Goal: Information Seeking & Learning: Learn about a topic

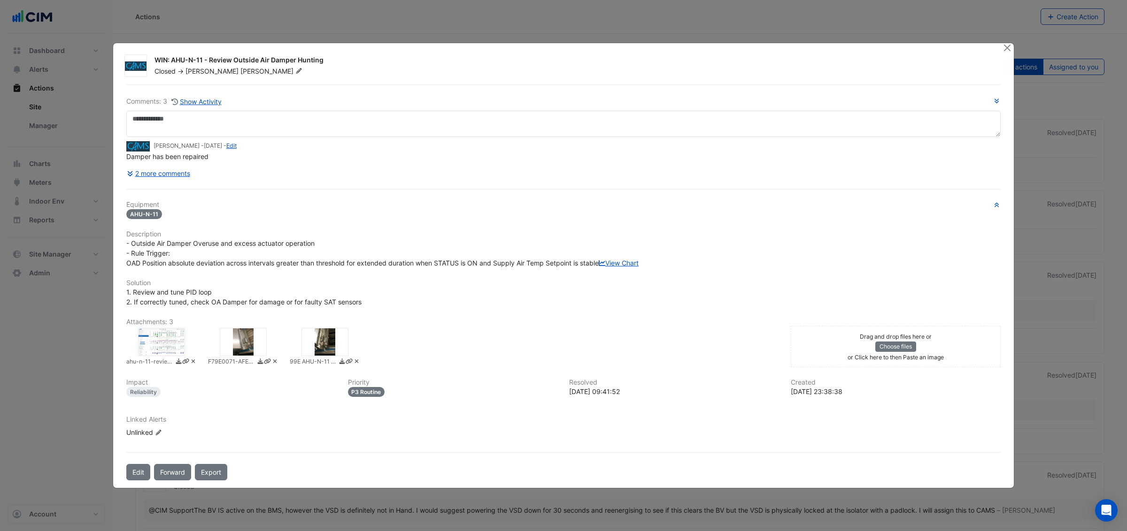
drag, startPoint x: 173, startPoint y: 56, endPoint x: 324, endPoint y: 56, distance: 151.1
click at [325, 56] on div "WIN: AHU-N-11 - Review Outside Air Damper Hunting" at bounding box center [572, 60] width 836 height 11
drag, startPoint x: 154, startPoint y: 142, endPoint x: 186, endPoint y: 141, distance: 31.9
click at [187, 142] on small "Mitch Baillie - 3 years and 9 months ago - Edit" at bounding box center [194, 146] width 83 height 8
click at [162, 170] on button "2 more comments" at bounding box center [158, 173] width 64 height 16
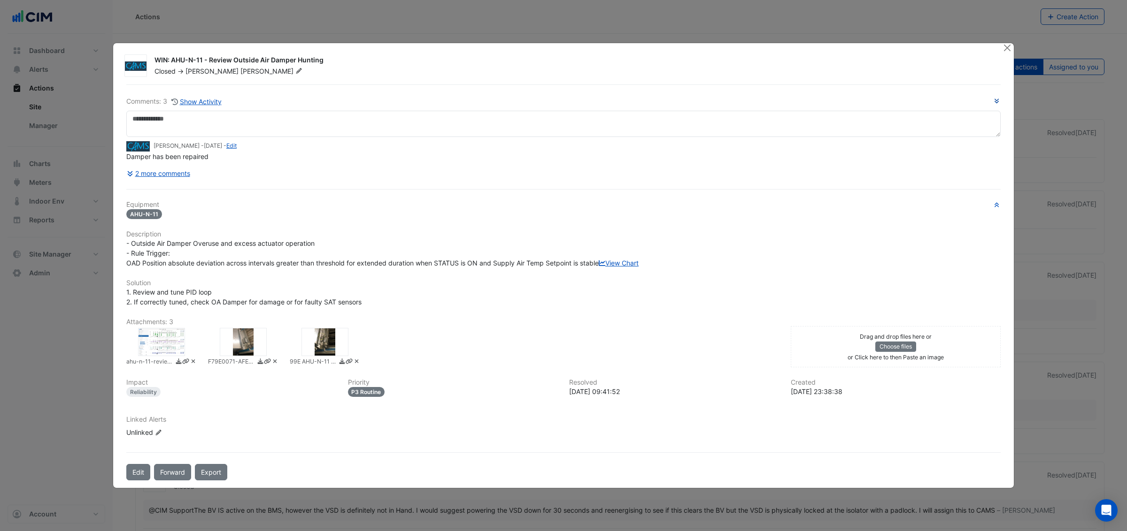
click at [996, 98] on icon "button" at bounding box center [996, 101] width 7 height 6
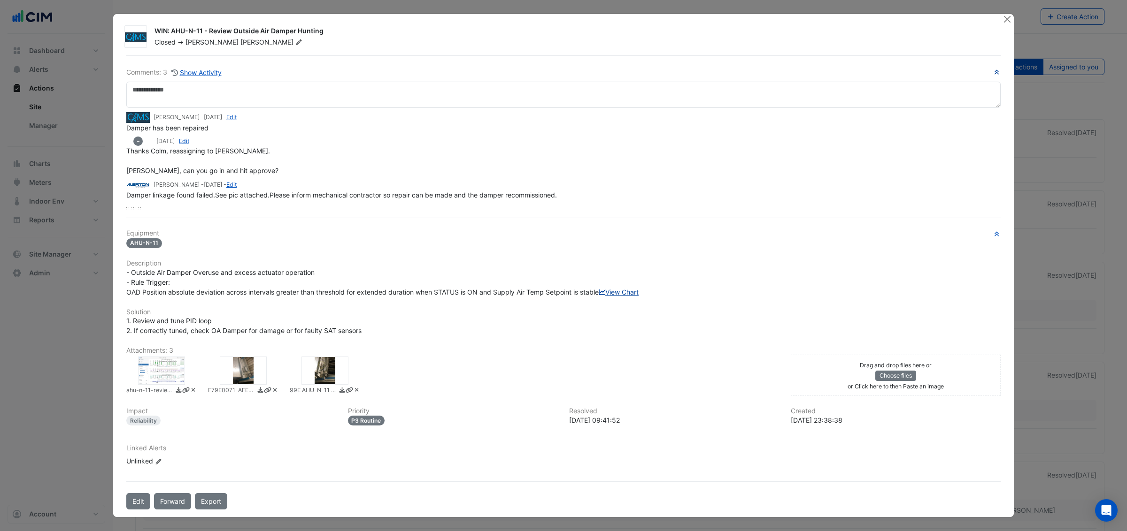
click at [598, 296] on link "View Chart" at bounding box center [618, 292] width 40 height 8
drag, startPoint x: 153, startPoint y: 117, endPoint x: 194, endPoint y: 152, distance: 53.6
click at [189, 117] on small "Mitch Baillie - 3 years and 9 months ago - Edit" at bounding box center [194, 117] width 83 height 8
click at [314, 379] on div at bounding box center [324, 371] width 47 height 28
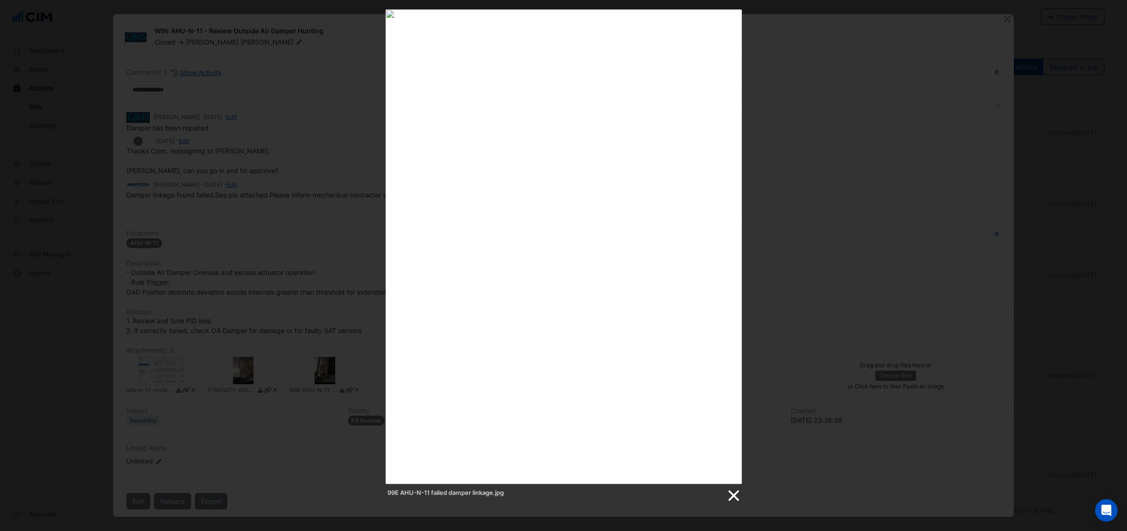
click at [736, 498] on link at bounding box center [733, 496] width 14 height 14
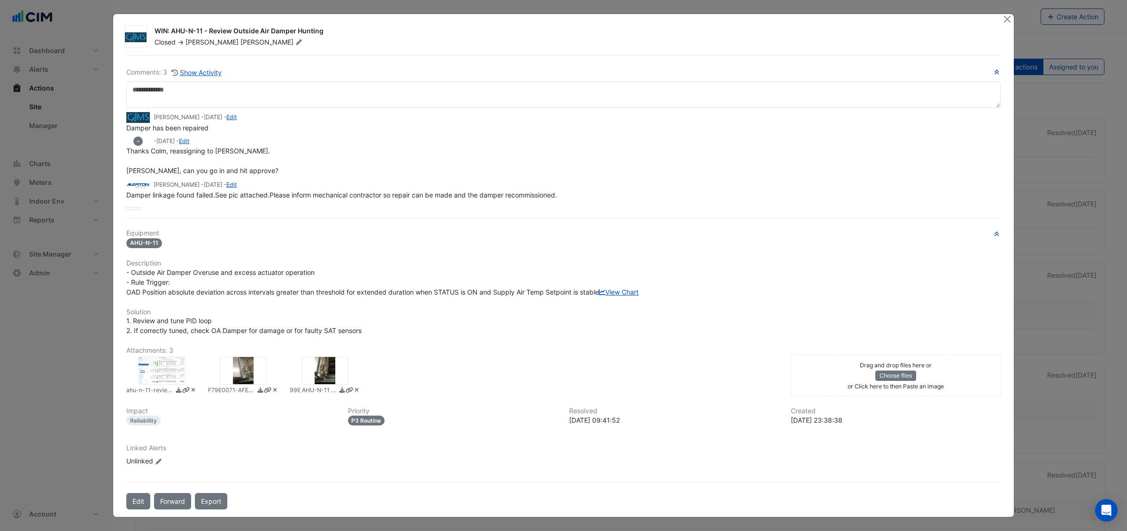
click at [326, 381] on div at bounding box center [324, 371] width 47 height 28
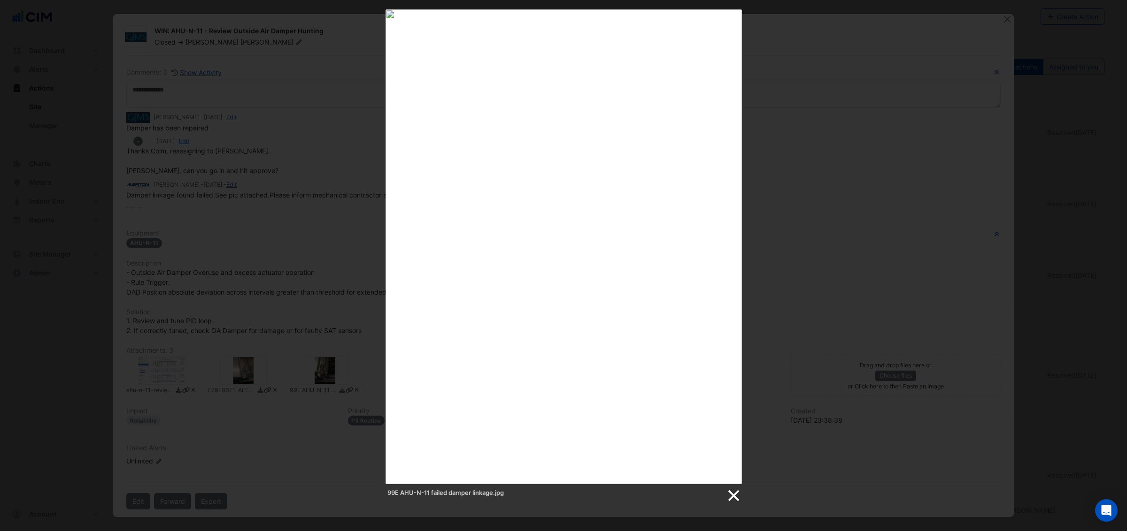
click at [733, 497] on link at bounding box center [733, 496] width 14 height 14
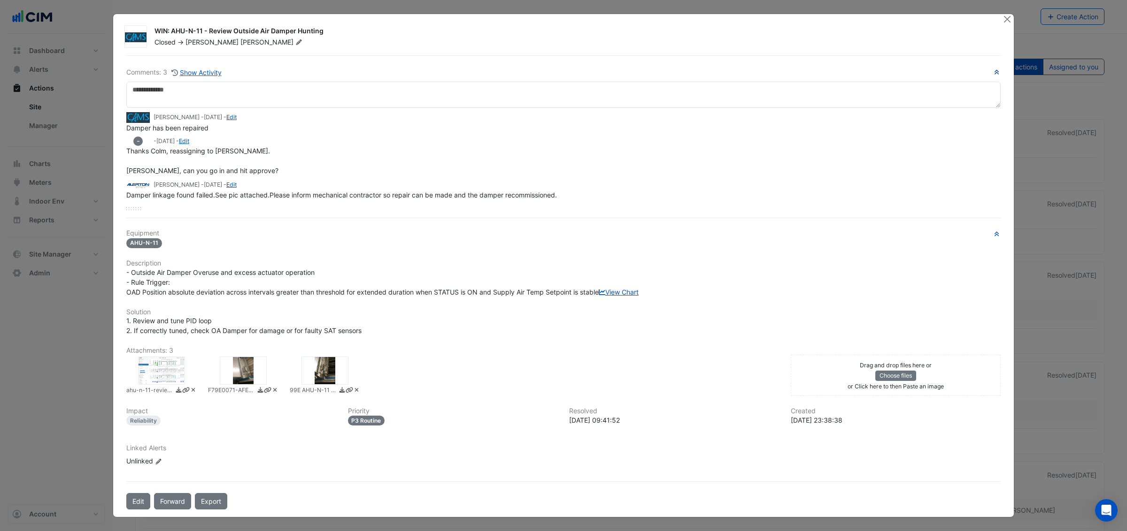
click at [251, 381] on div at bounding box center [243, 371] width 47 height 28
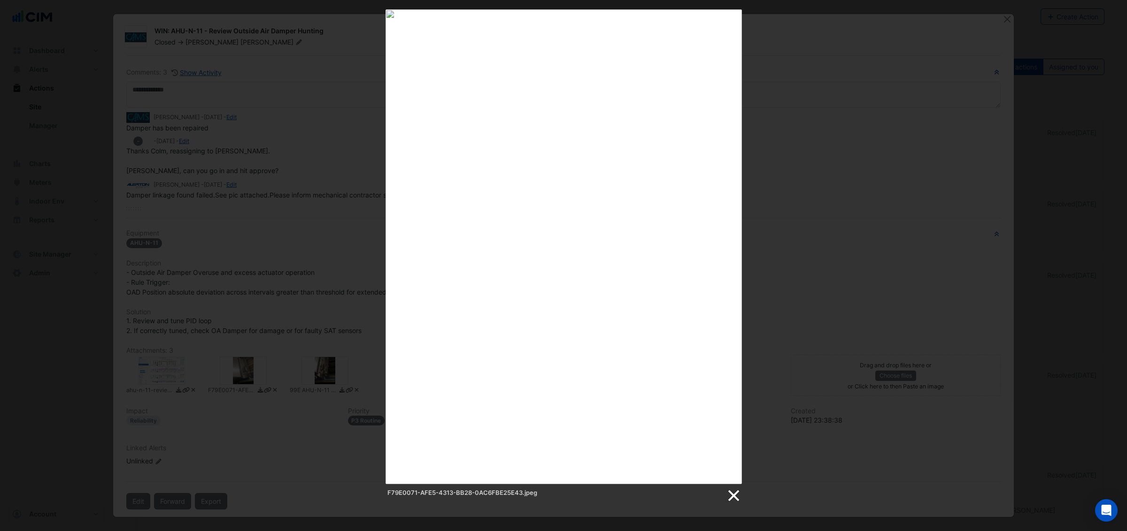
click at [734, 499] on link at bounding box center [733, 496] width 14 height 14
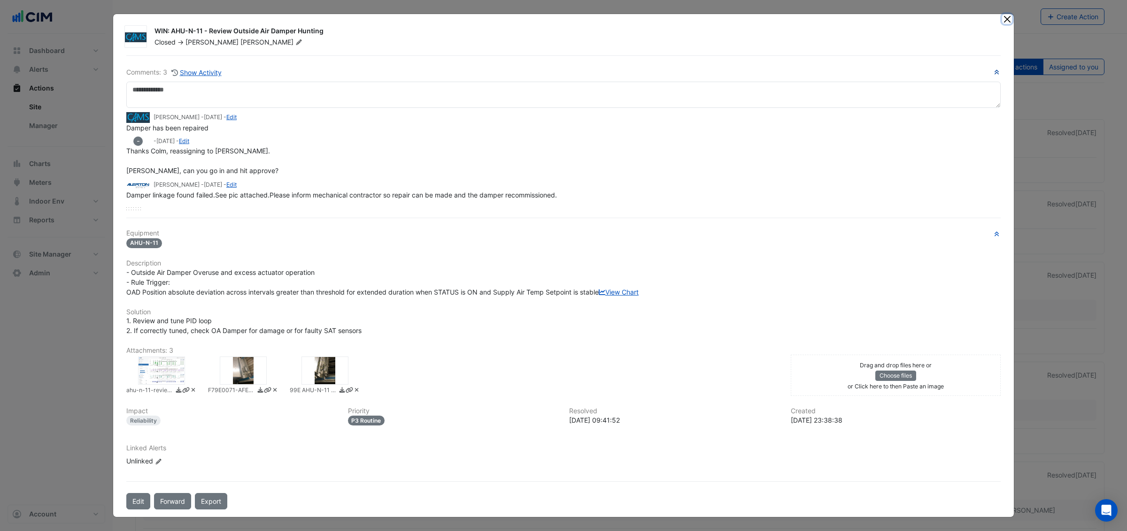
click at [1005, 19] on button "Close" at bounding box center [1007, 19] width 10 height 10
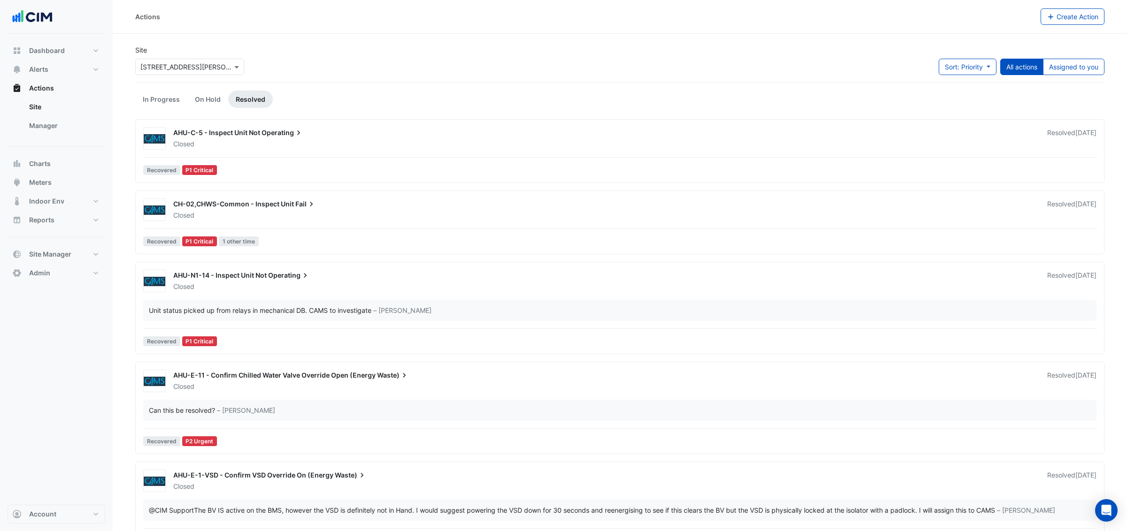
click at [211, 68] on input "text" at bounding box center [180, 67] width 80 height 10
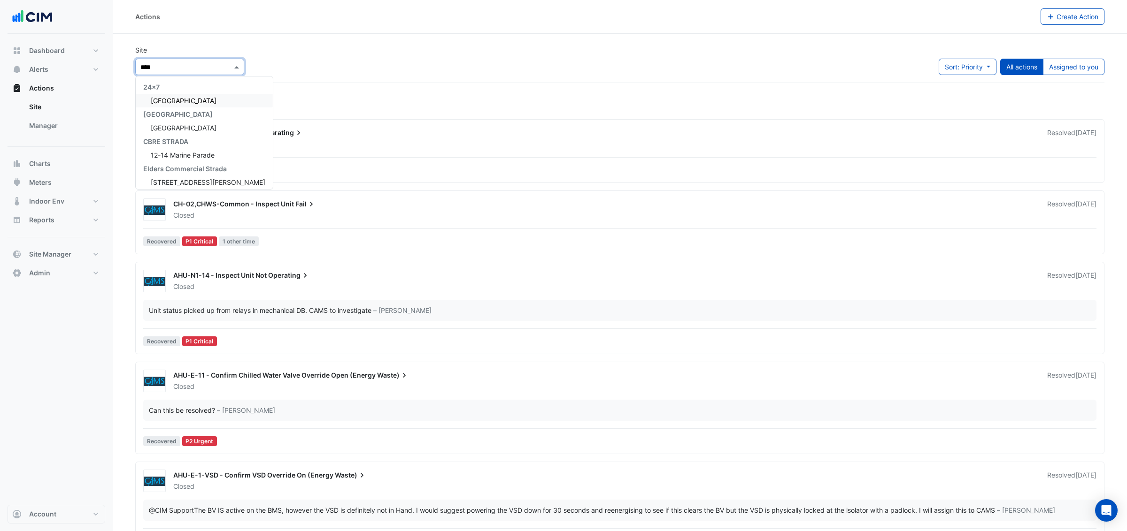
type input "*****"
click at [179, 98] on span "Adare Manor" at bounding box center [184, 101] width 66 height 8
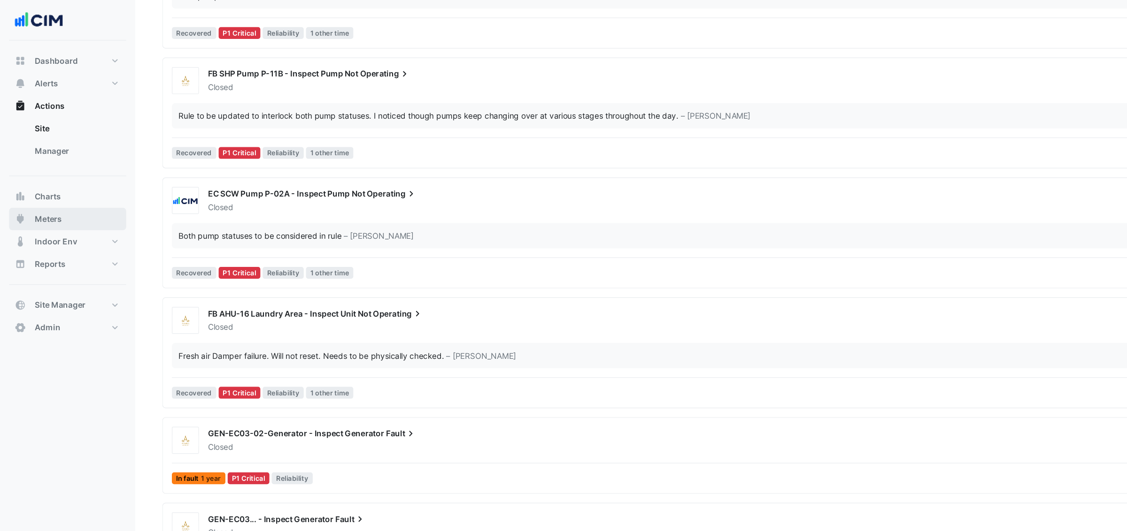
scroll to position [2838, 0]
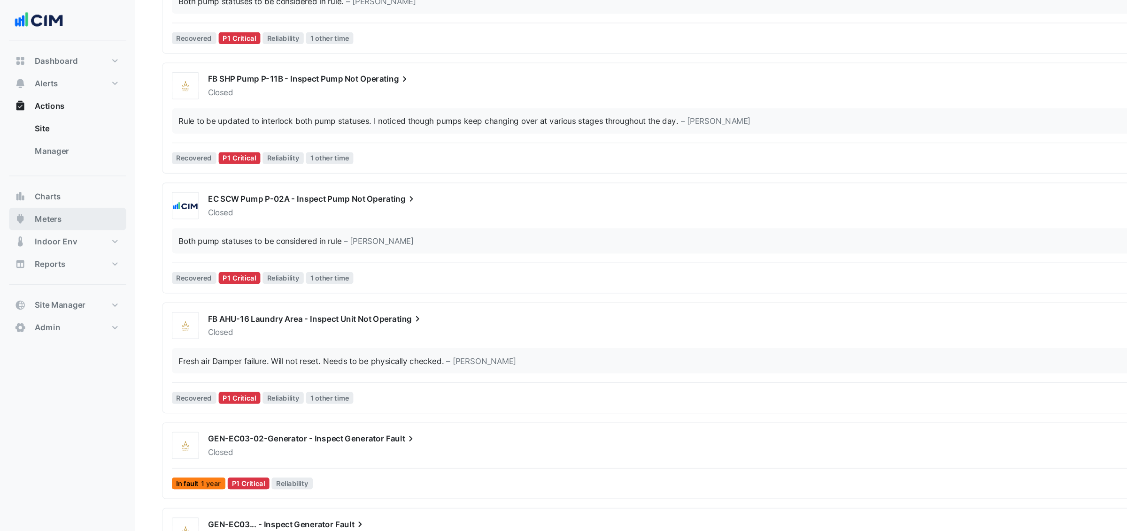
click at [37, 183] on span "Meters" at bounding box center [40, 182] width 23 height 9
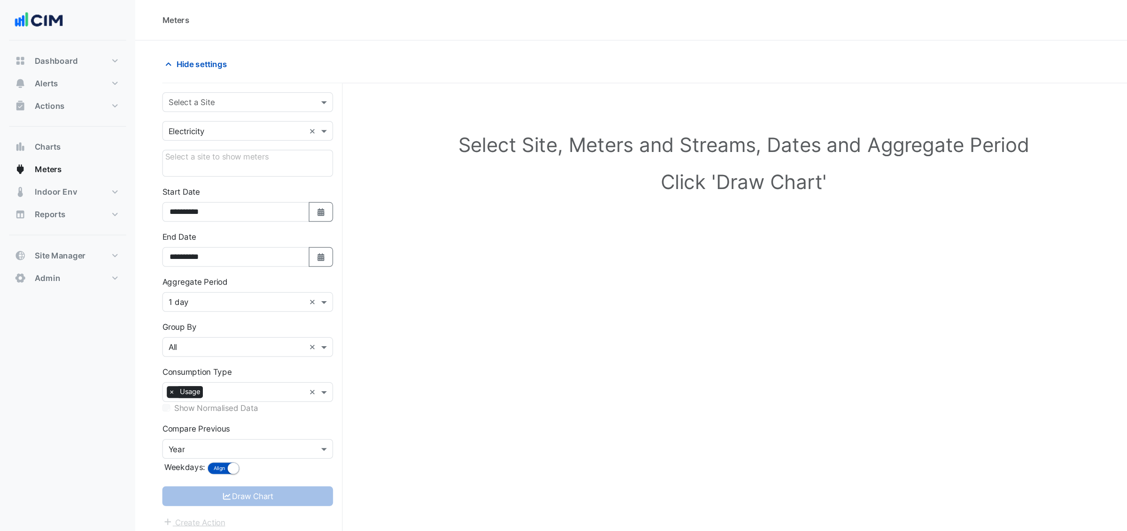
click at [200, 88] on input "text" at bounding box center [196, 86] width 113 height 10
type input "***"
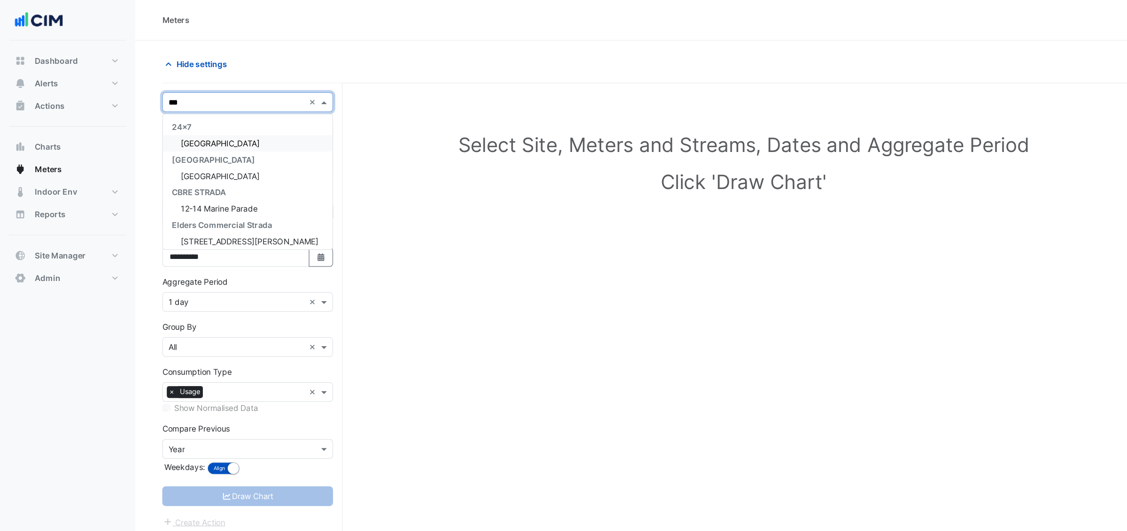
click at [173, 118] on span "Adare Manor" at bounding box center [184, 119] width 66 height 8
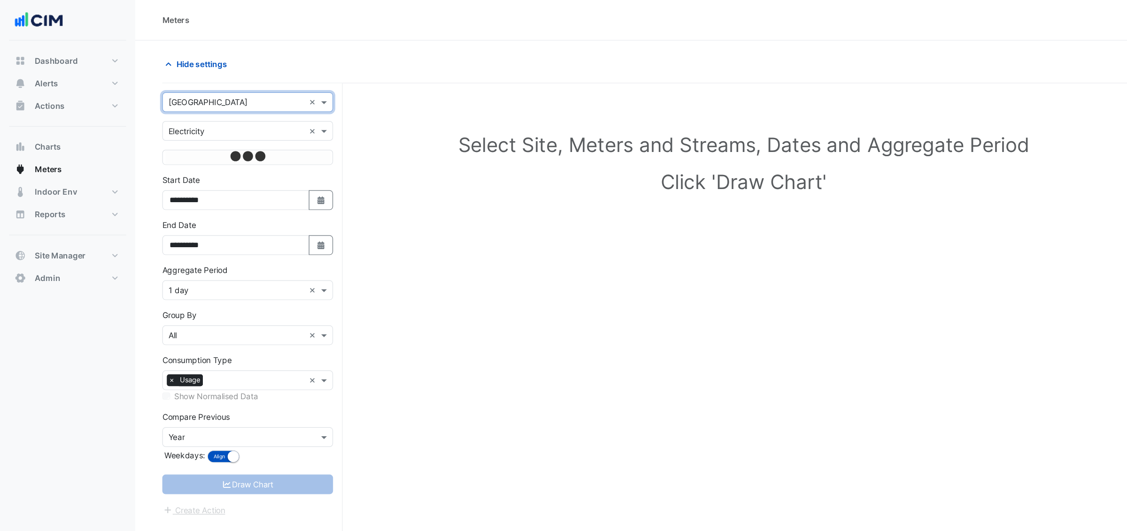
click at [170, 110] on input "text" at bounding box center [196, 110] width 113 height 10
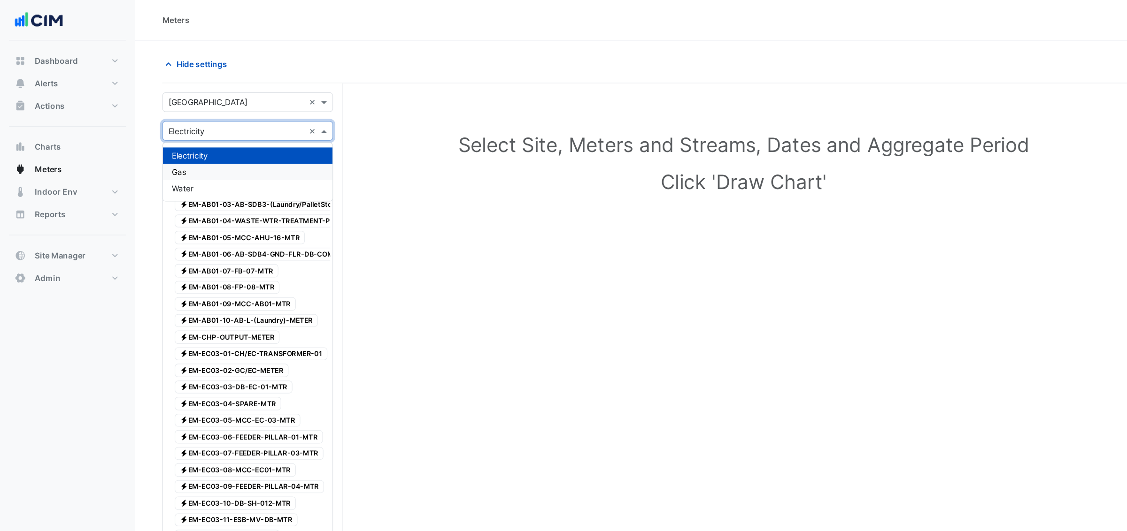
click at [151, 141] on span "Gas" at bounding box center [149, 143] width 12 height 8
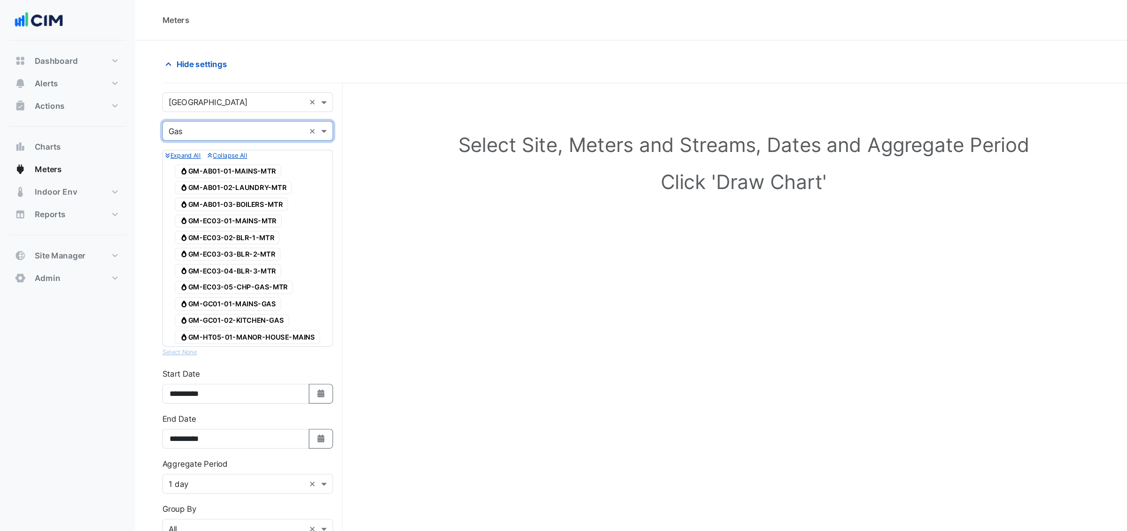
click at [182, 110] on input "text" at bounding box center [196, 110] width 113 height 10
click at [159, 131] on span "Electricity" at bounding box center [158, 130] width 30 height 8
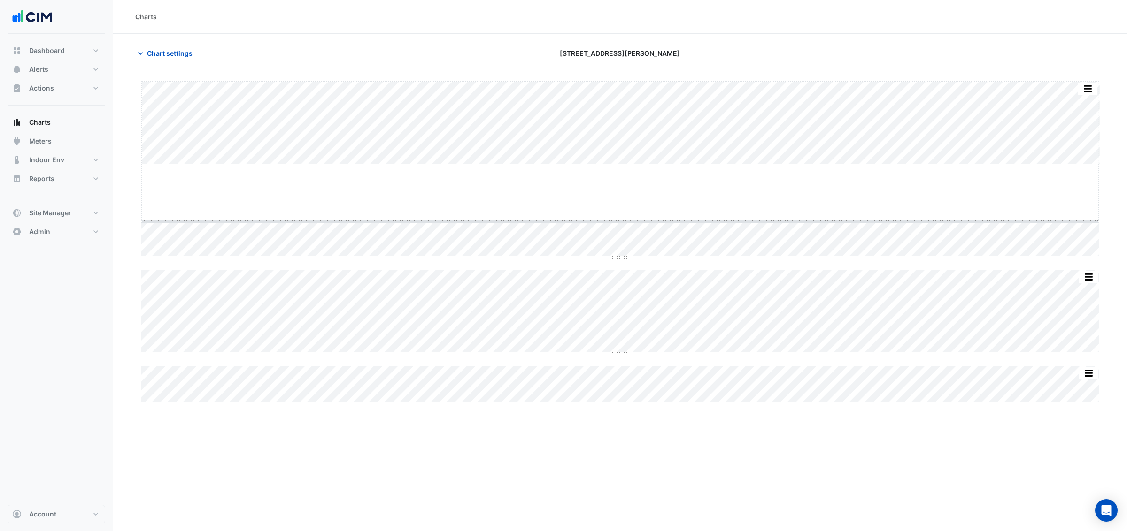
drag, startPoint x: 618, startPoint y: 163, endPoint x: 609, endPoint y: 222, distance: 58.9
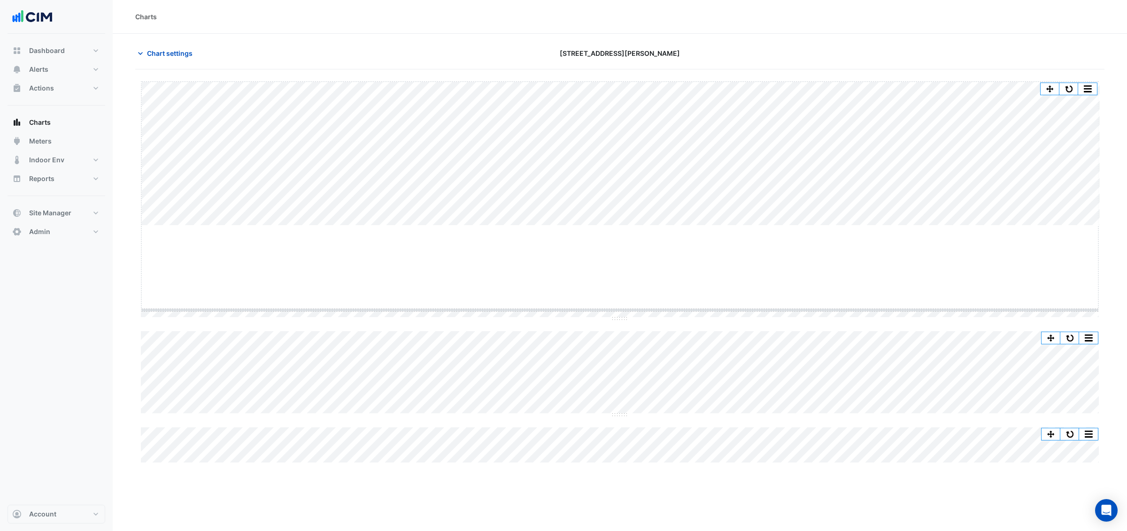
drag, startPoint x: 620, startPoint y: 225, endPoint x: 601, endPoint y: 303, distance: 79.8
drag, startPoint x: 617, startPoint y: 313, endPoint x: 621, endPoint y: 175, distance: 137.6
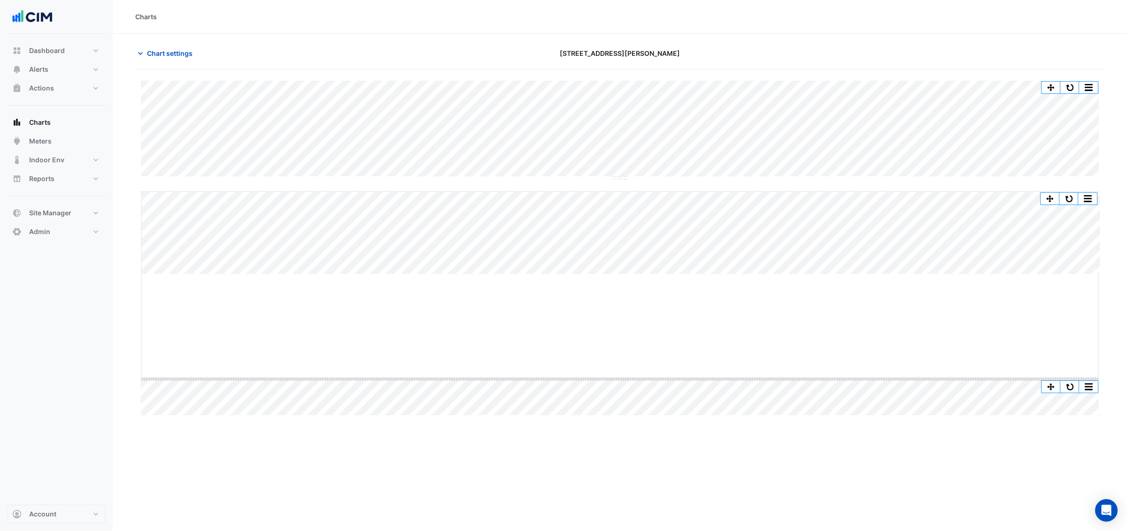
drag, startPoint x: 617, startPoint y: 276, endPoint x: 606, endPoint y: 380, distance: 105.2
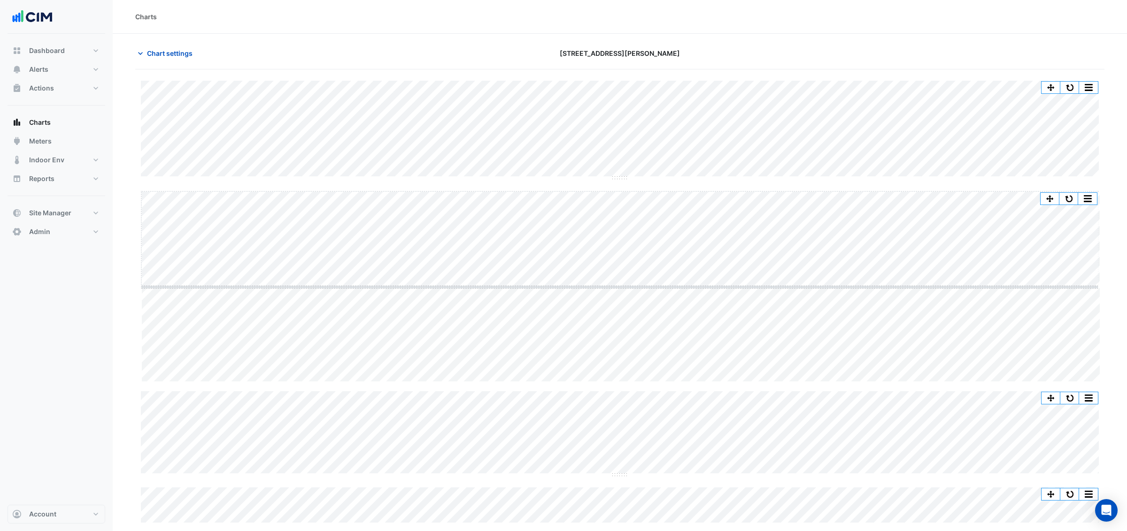
drag, startPoint x: 621, startPoint y: 383, endPoint x: 620, endPoint y: 288, distance: 94.4
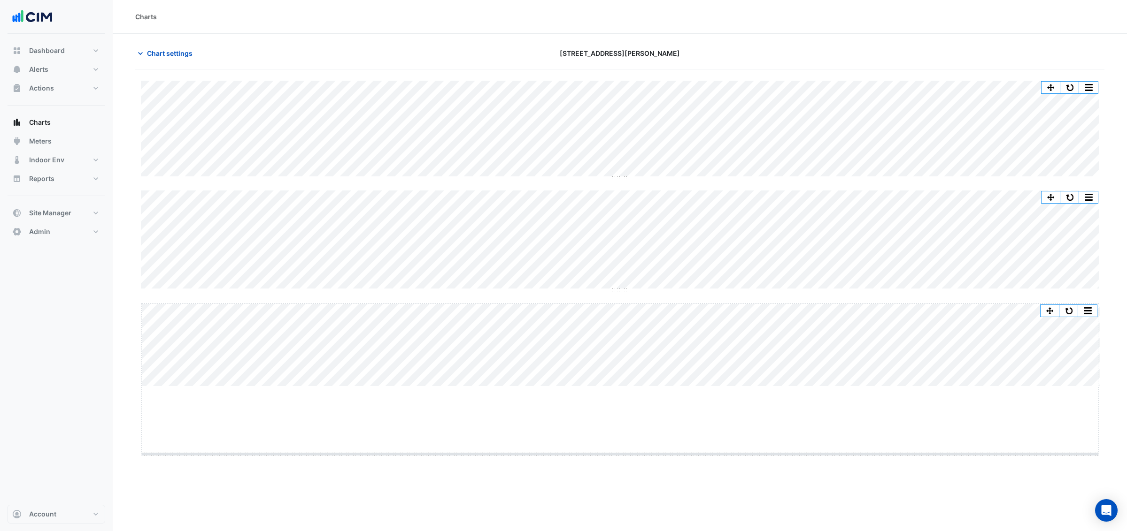
drag, startPoint x: 617, startPoint y: 386, endPoint x: 612, endPoint y: 456, distance: 69.7
click at [613, 460] on div "Split All Split None Print Save as JPEG Save as PNG Pivot Data Table Export CSV…" at bounding box center [619, 294] width 969 height 426
drag, startPoint x: 613, startPoint y: 457, endPoint x: 625, endPoint y: 376, distance: 81.6
drag, startPoint x: 617, startPoint y: 178, endPoint x: 612, endPoint y: 277, distance: 98.7
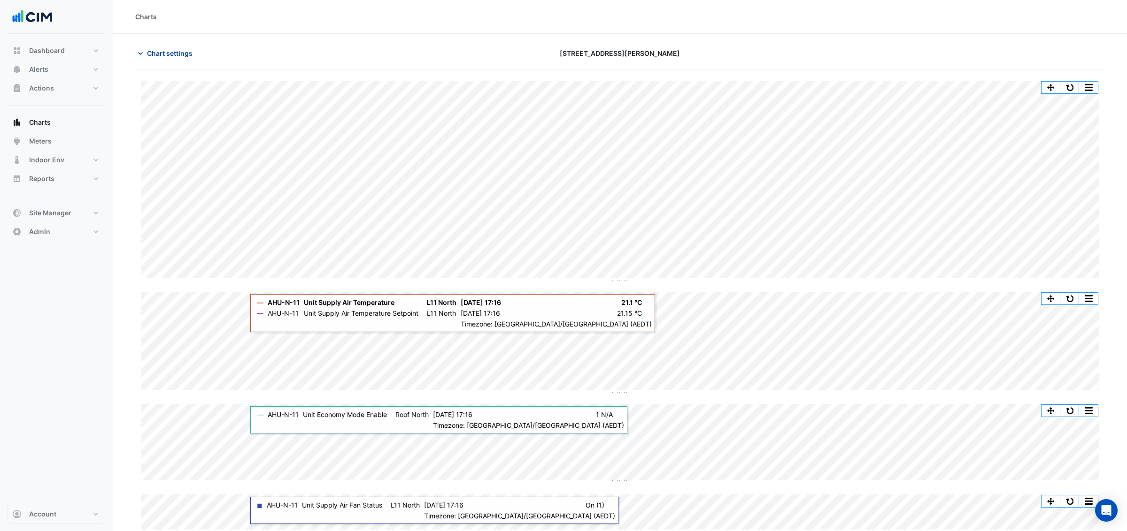
click at [183, 54] on span "Chart settings" at bounding box center [170, 53] width 46 height 10
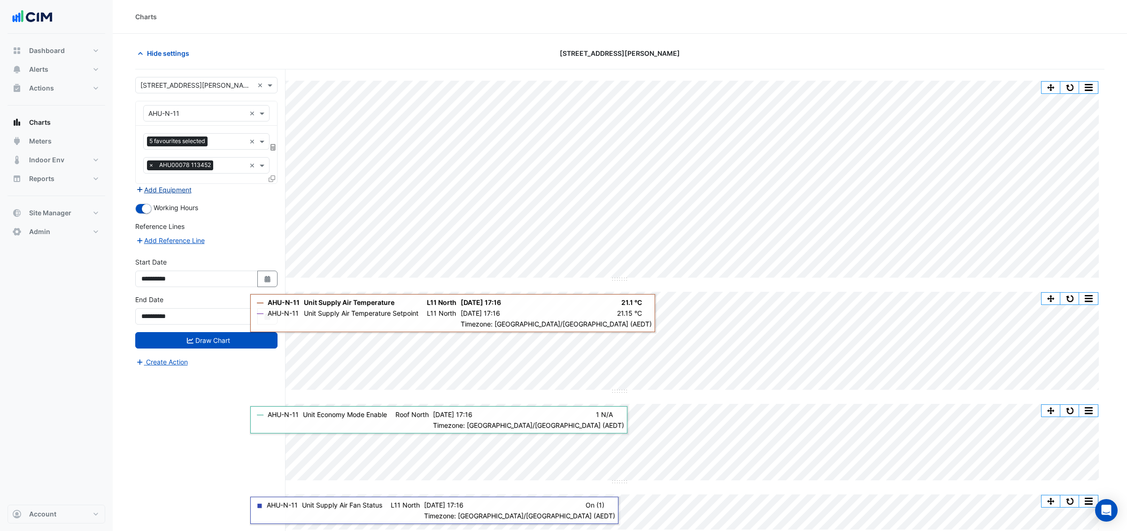
click at [170, 190] on button "Add Equipment" at bounding box center [163, 189] width 57 height 11
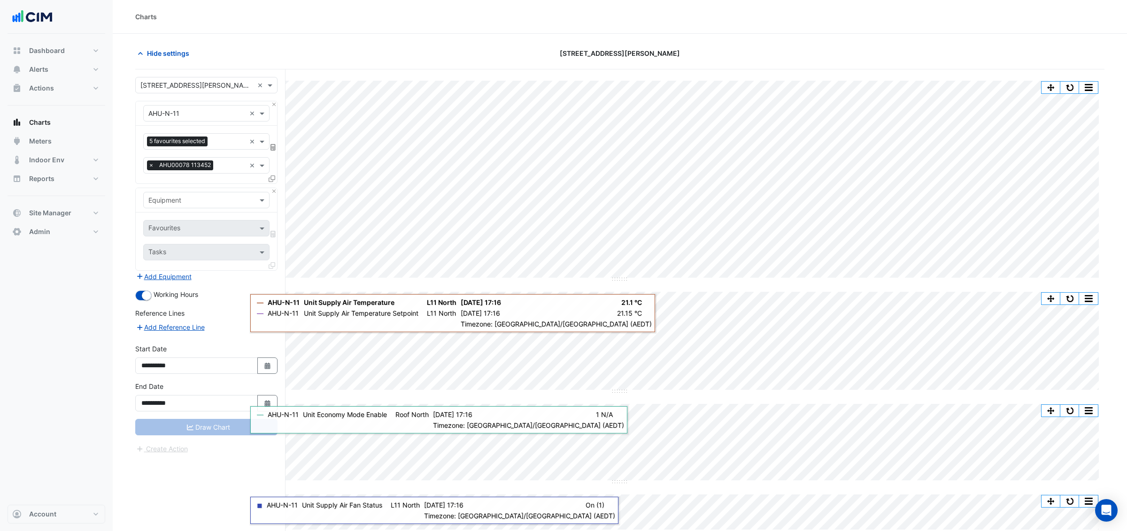
click at [182, 198] on input "text" at bounding box center [196, 201] width 97 height 10
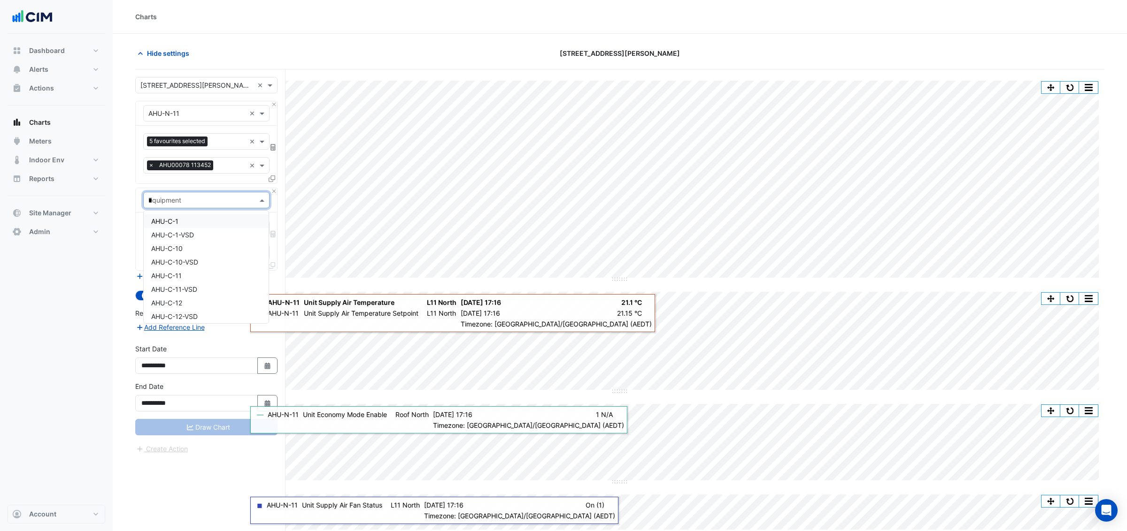
type input "**"
click at [163, 220] on span "CH-01" at bounding box center [161, 221] width 20 height 8
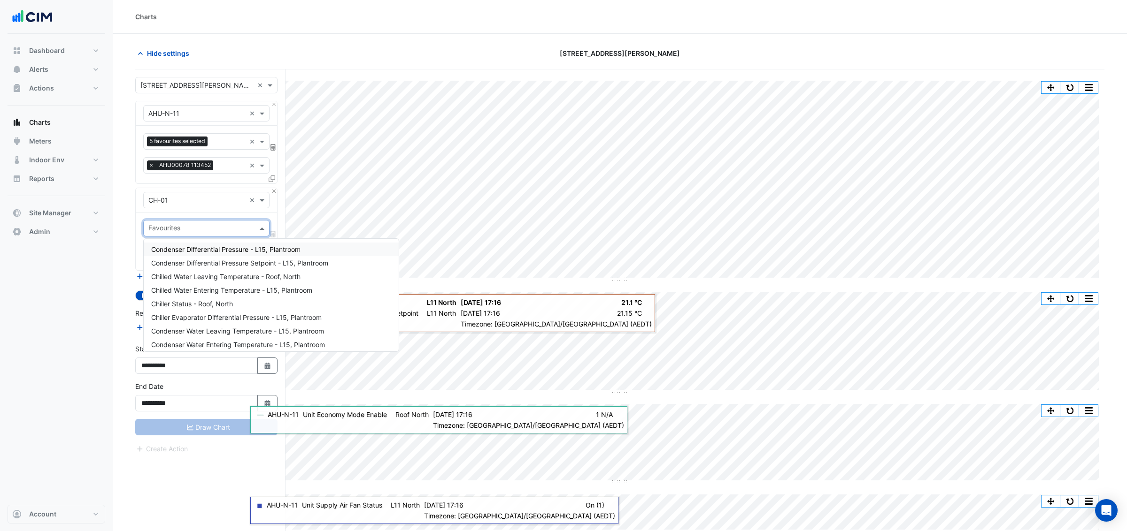
click at [180, 230] on input "text" at bounding box center [200, 229] width 105 height 10
click at [241, 283] on span "Condenser Water Leaving Temperature - L15, Plantroom" at bounding box center [237, 284] width 173 height 8
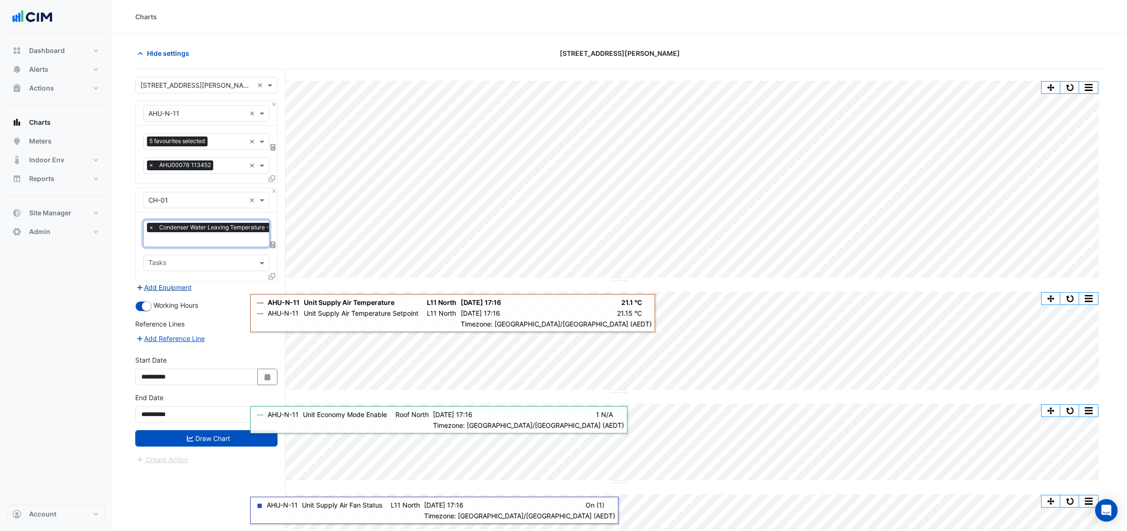
click at [176, 285] on button "Add Equipment" at bounding box center [163, 287] width 57 height 11
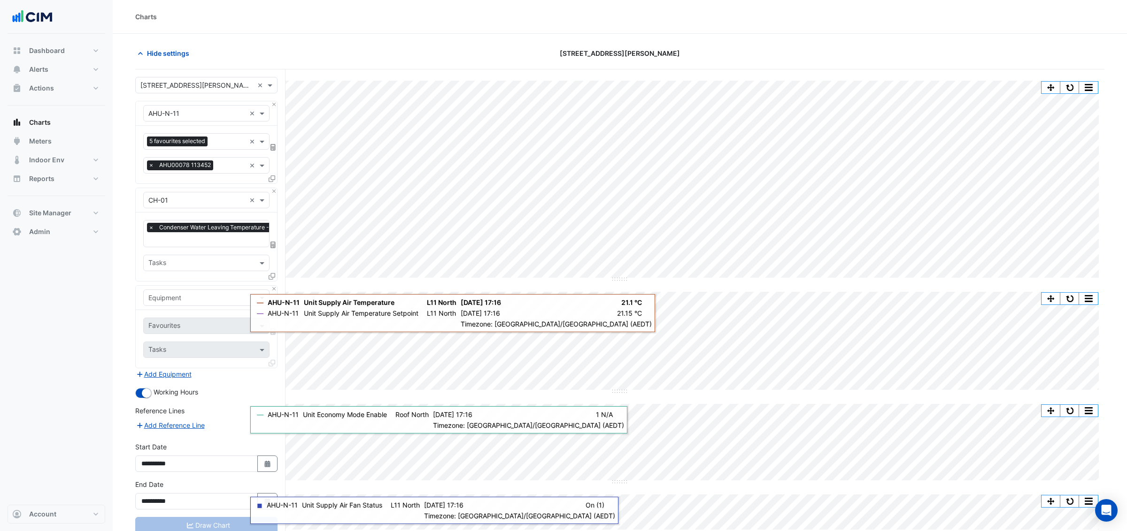
click at [169, 296] on input "text" at bounding box center [196, 298] width 97 height 10
type input "*****"
click at [161, 316] on span "Weather" at bounding box center [163, 318] width 25 height 8
click at [165, 330] on input "text" at bounding box center [195, 327] width 95 height 10
click at [176, 376] on span "Temperature (Celcius)" at bounding box center [200, 374] width 99 height 8
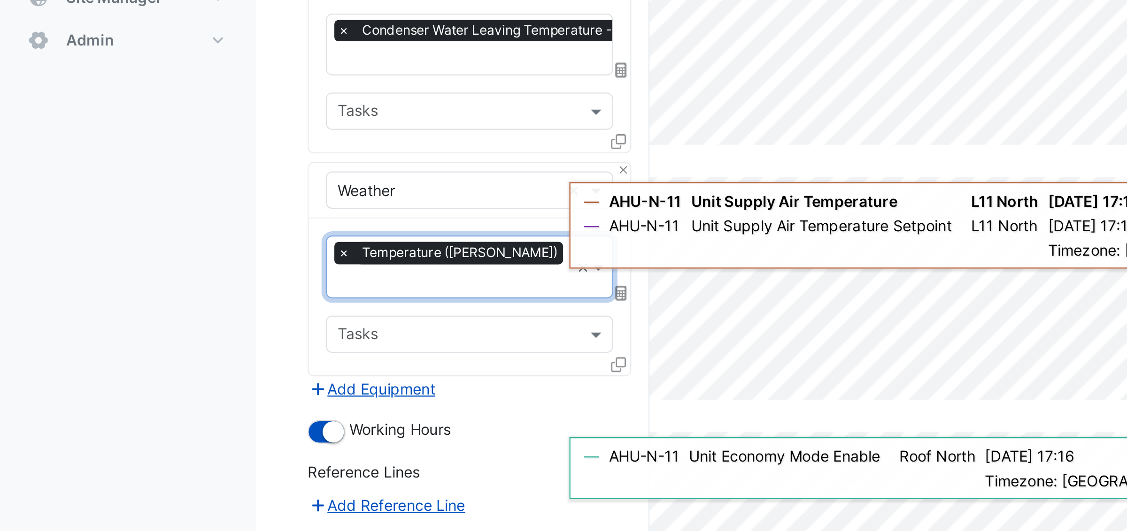
scroll to position [20, 0]
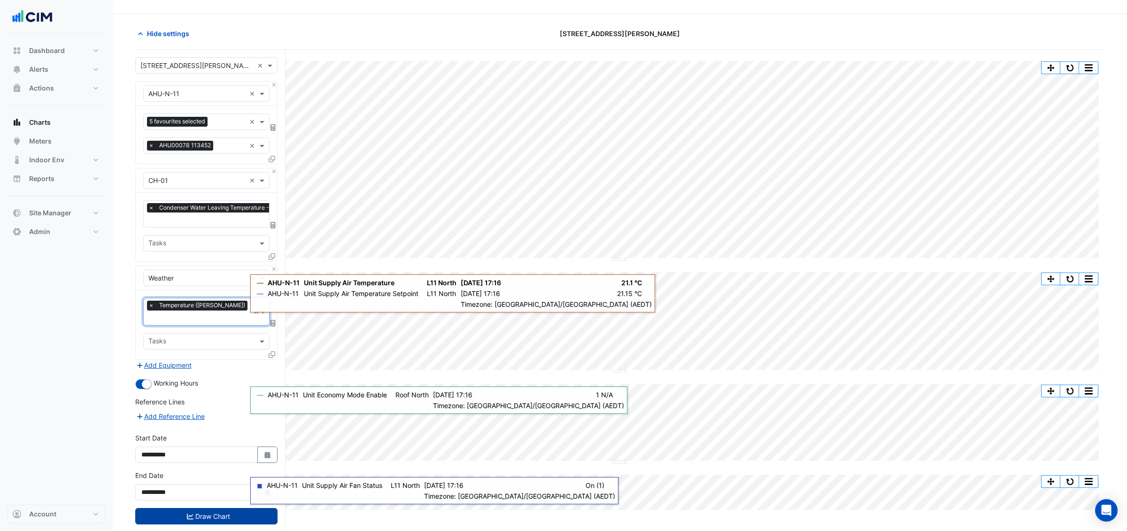
click at [207, 508] on button "Draw Chart" at bounding box center [206, 516] width 142 height 16
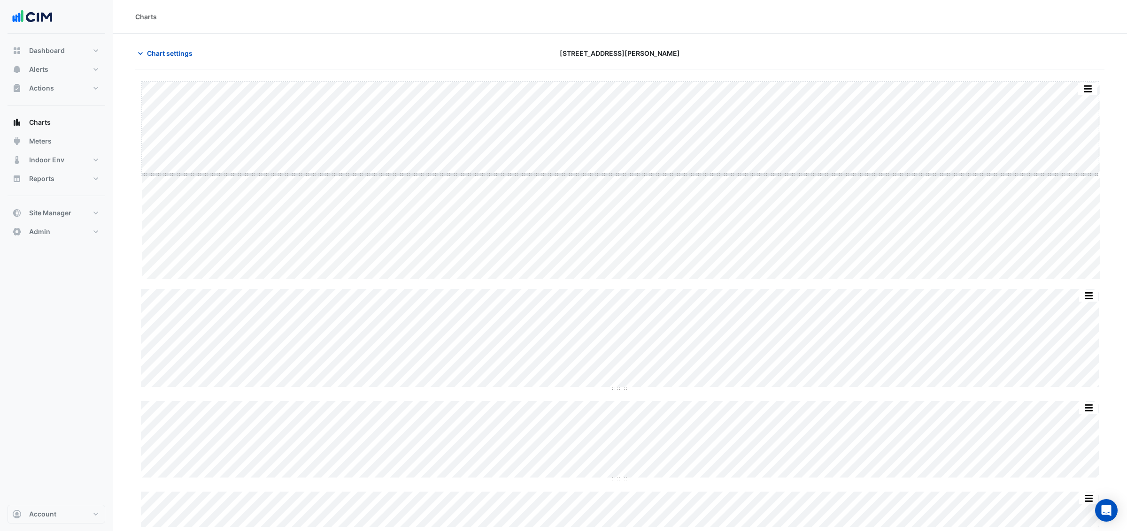
drag, startPoint x: 616, startPoint y: 280, endPoint x: 621, endPoint y: 165, distance: 114.6
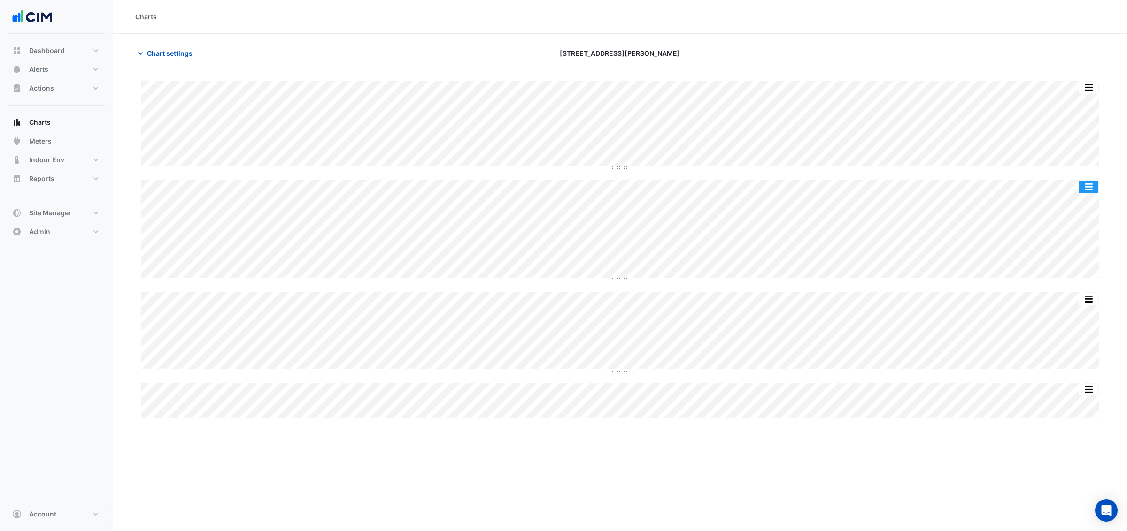
click at [1087, 189] on button "button" at bounding box center [1088, 187] width 19 height 12
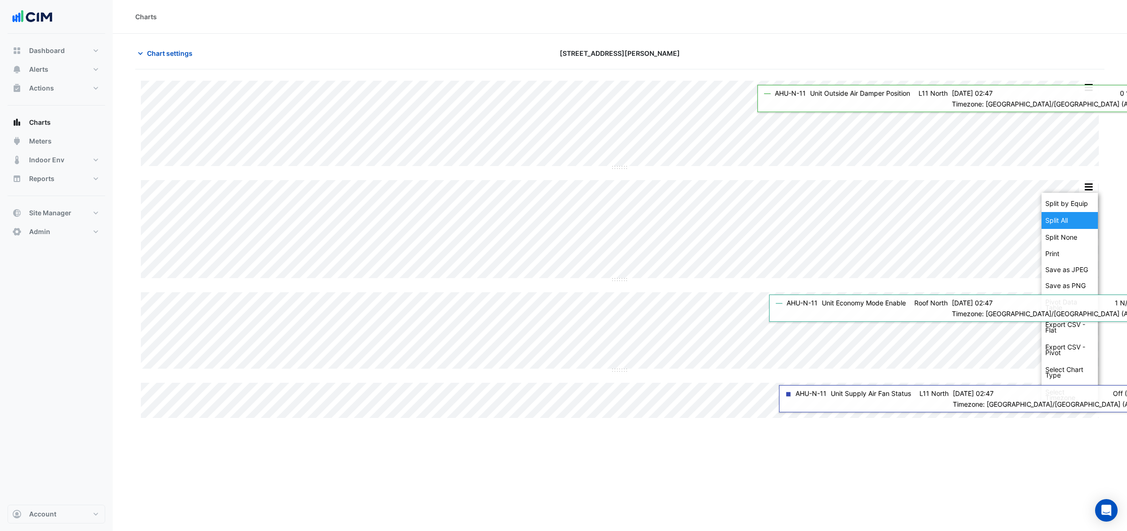
click at [1072, 224] on div "Split All" at bounding box center [1069, 220] width 56 height 17
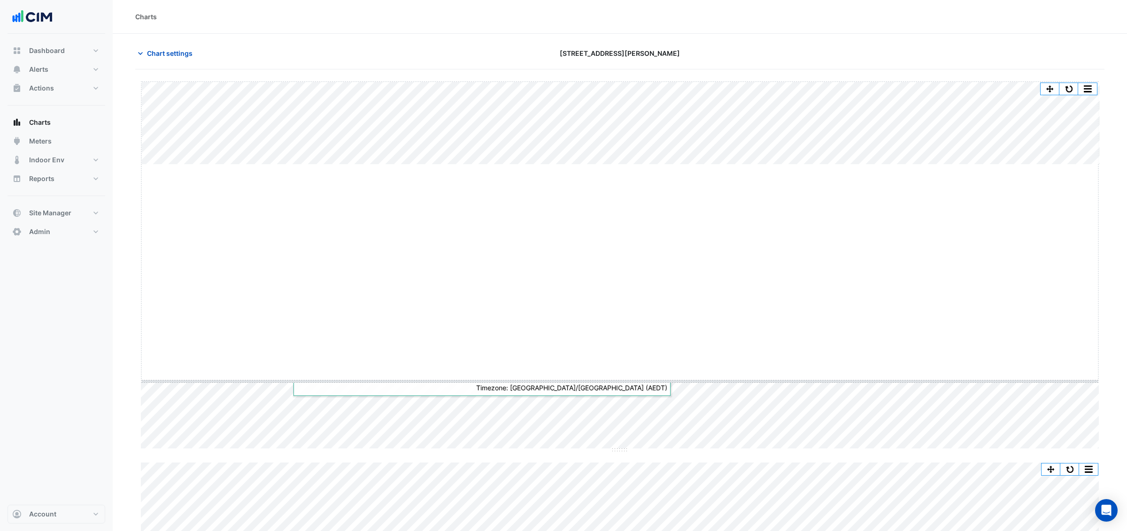
drag, startPoint x: 613, startPoint y: 164, endPoint x: 599, endPoint y: 382, distance: 217.8
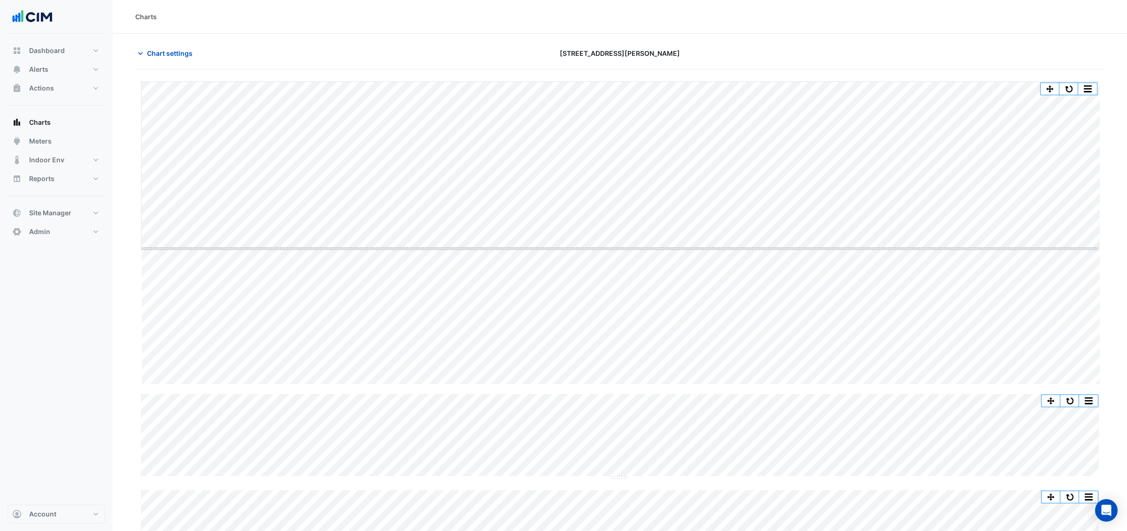
drag, startPoint x: 617, startPoint y: 385, endPoint x: 632, endPoint y: 241, distance: 144.9
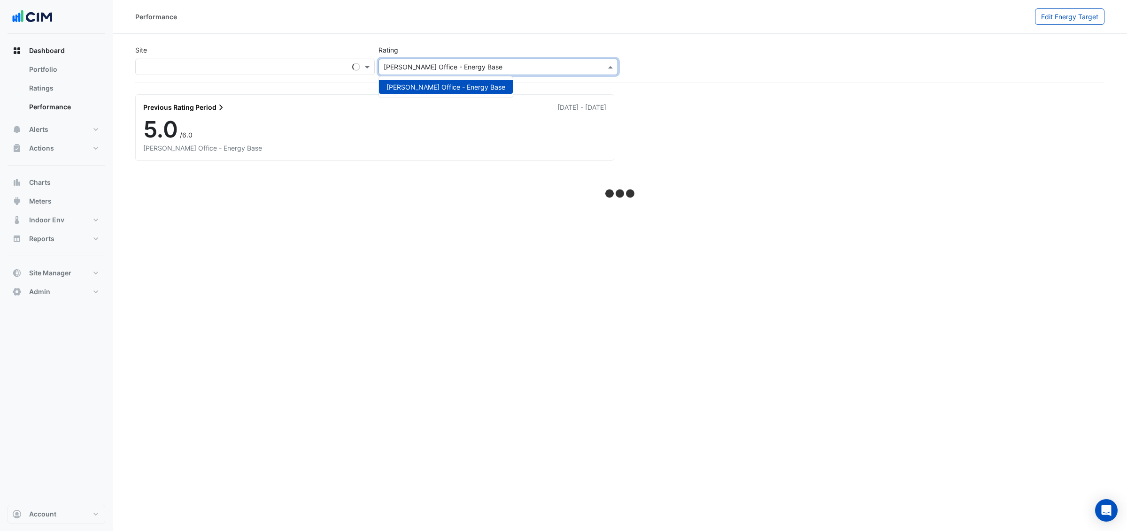
click at [606, 68] on span at bounding box center [612, 67] width 12 height 10
click at [608, 68] on span at bounding box center [612, 67] width 12 height 10
click at [565, 66] on input "text" at bounding box center [488, 67] width 210 height 10
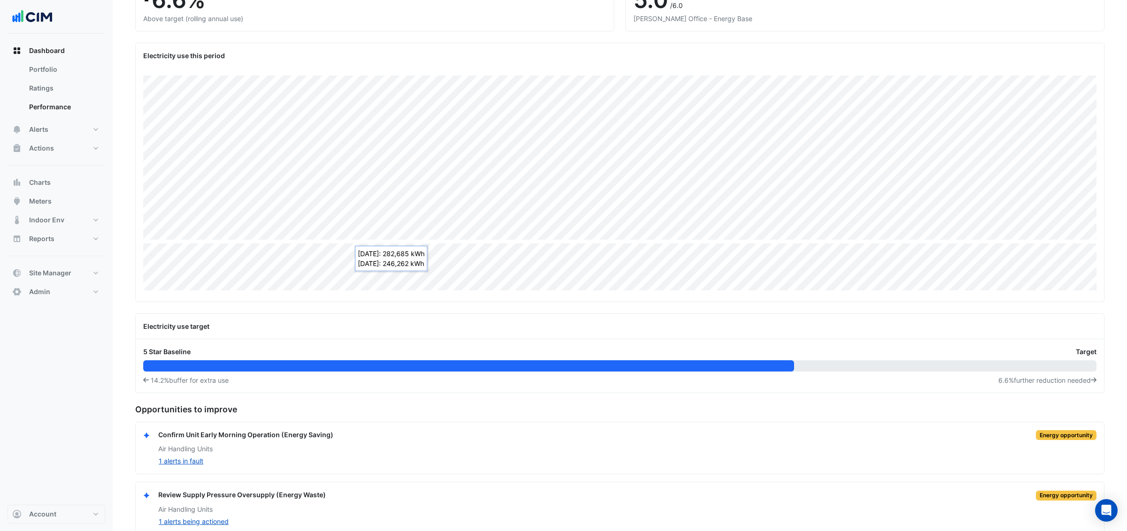
scroll to position [145, 0]
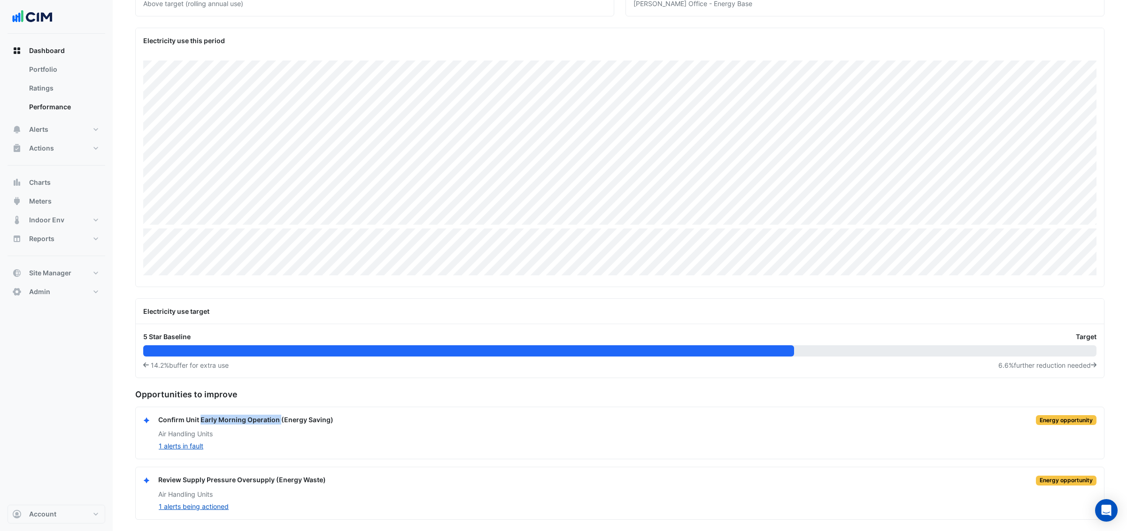
drag, startPoint x: 199, startPoint y: 419, endPoint x: 279, endPoint y: 418, distance: 79.3
click at [279, 418] on div "Confirm Unit Early Morning Operation (Energy Saving)" at bounding box center [245, 420] width 175 height 11
drag, startPoint x: 183, startPoint y: 482, endPoint x: 272, endPoint y: 478, distance: 89.7
click at [272, 478] on div "Review Supply Pressure Oversupply (Energy Waste)" at bounding box center [242, 480] width 168 height 11
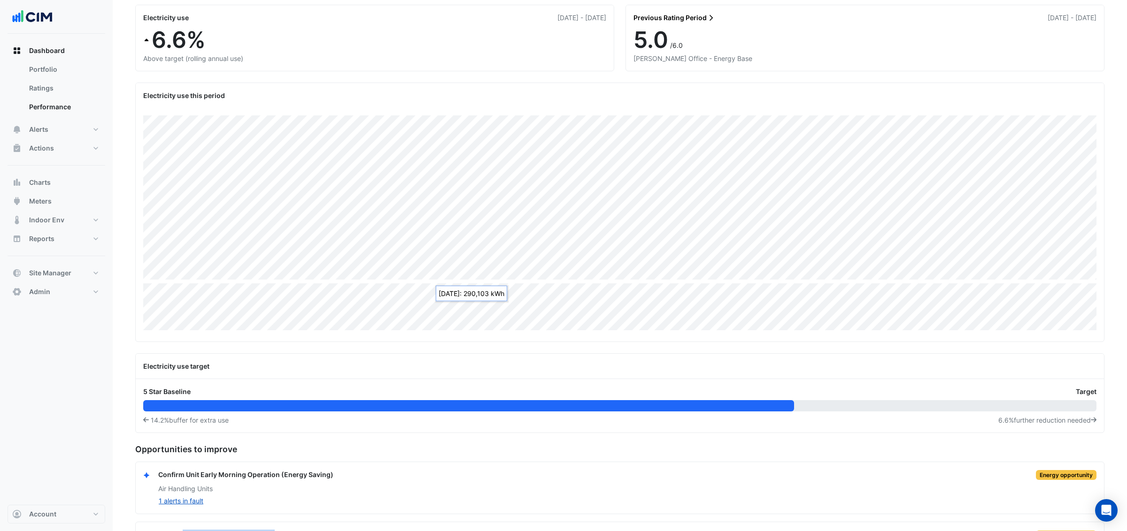
scroll to position [0, 0]
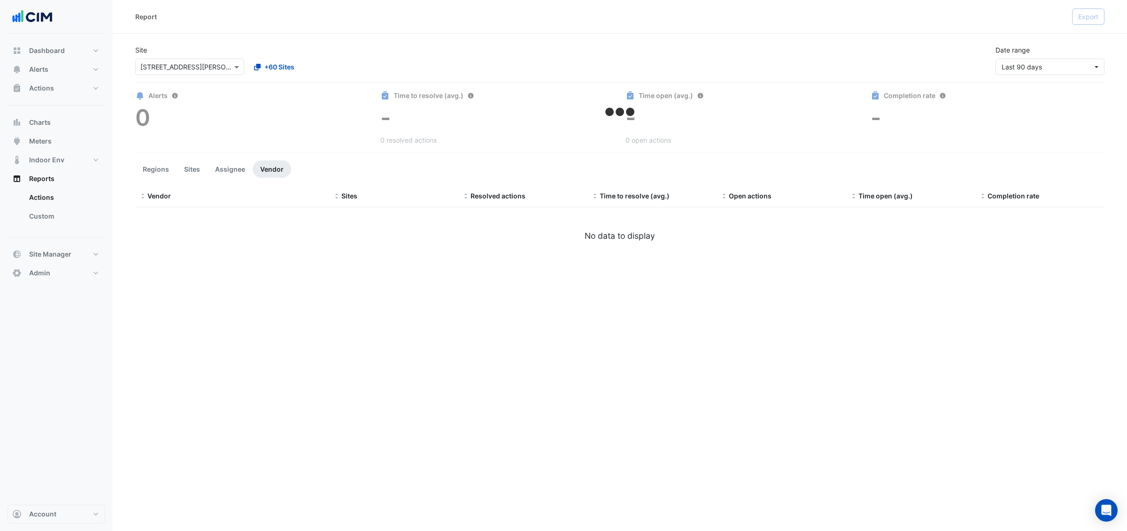
select select "**"
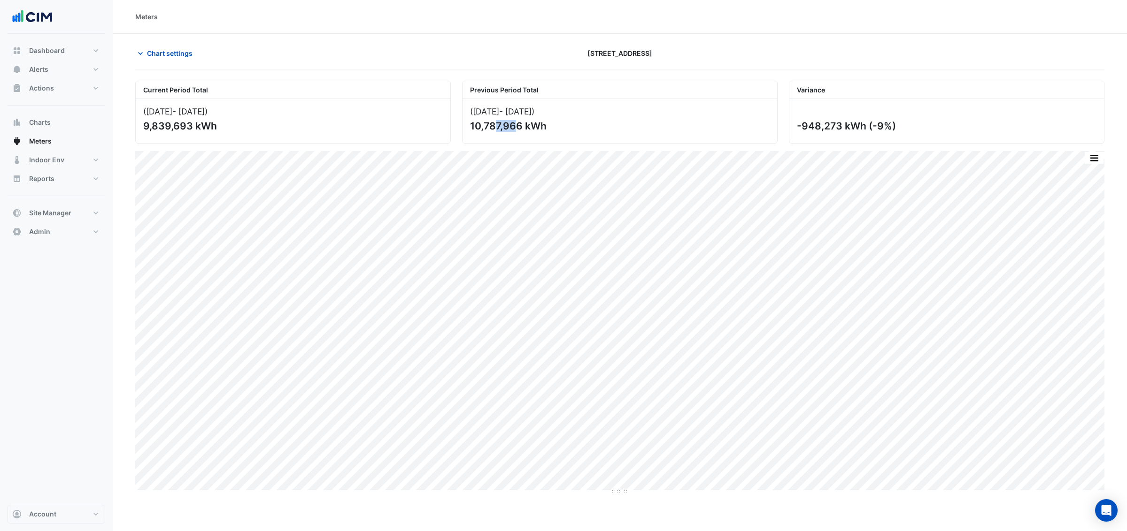
drag, startPoint x: 470, startPoint y: 128, endPoint x: 491, endPoint y: 128, distance: 21.1
click at [491, 125] on div "10,787,966 kWh" at bounding box center [619, 126] width 298 height 12
click at [157, 60] on button "Chart settings" at bounding box center [166, 53] width 63 height 16
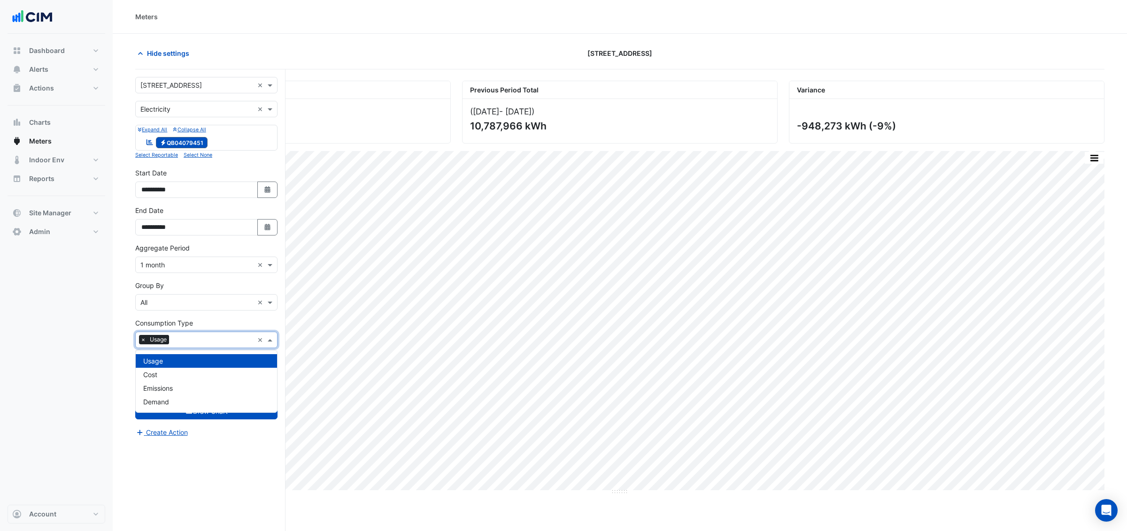
click at [195, 343] on input "text" at bounding box center [213, 341] width 81 height 10
click at [167, 386] on span "Emissions" at bounding box center [158, 388] width 30 height 8
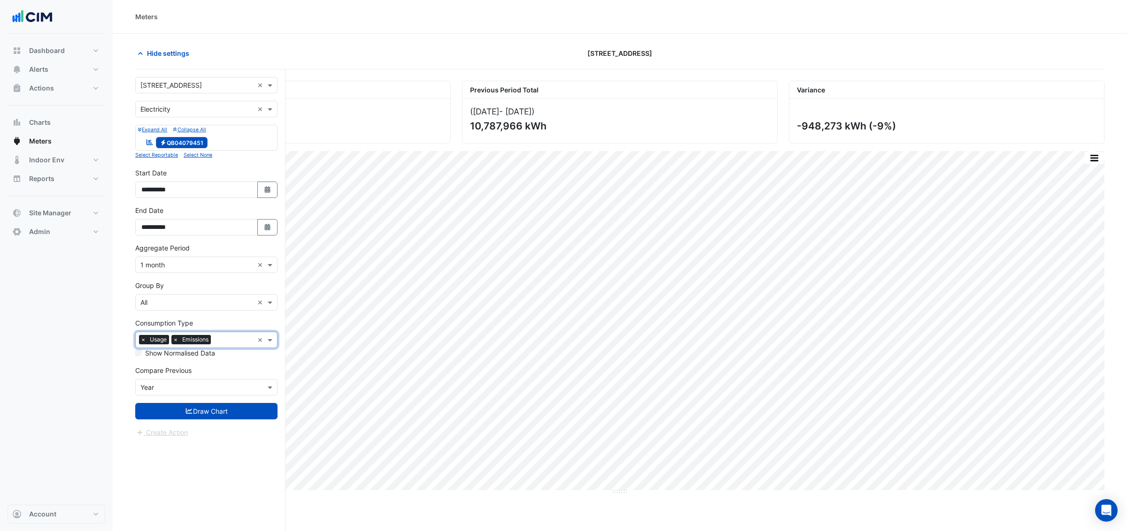
click at [145, 343] on span "×" at bounding box center [143, 339] width 8 height 9
click at [192, 414] on button "Draw Chart" at bounding box center [206, 411] width 142 height 16
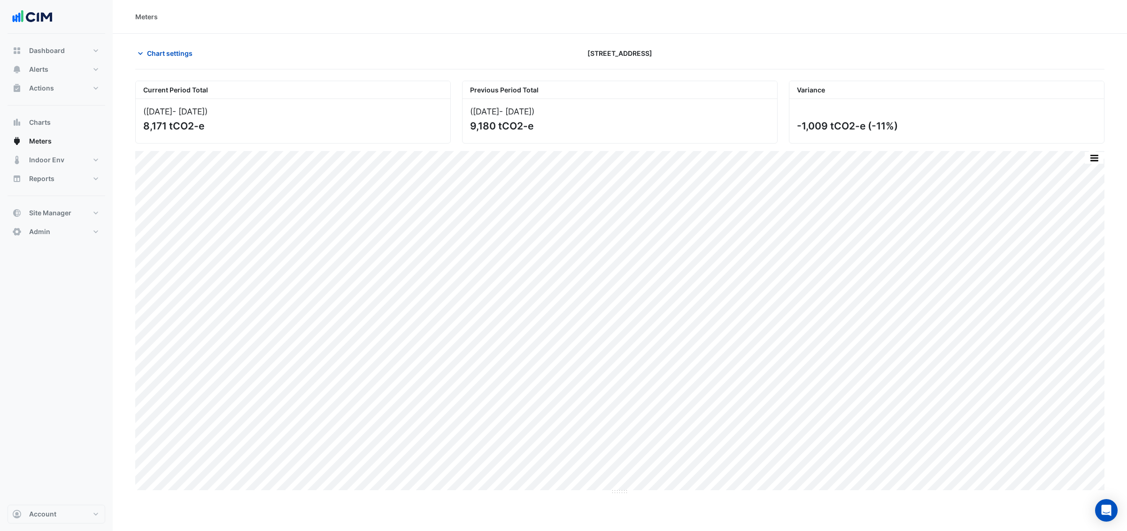
drag, startPoint x: 471, startPoint y: 127, endPoint x: 532, endPoint y: 128, distance: 61.0
click at [533, 127] on div "9,180 tCO2-e" at bounding box center [619, 126] width 298 height 12
click at [165, 52] on span "Chart settings" at bounding box center [170, 53] width 46 height 10
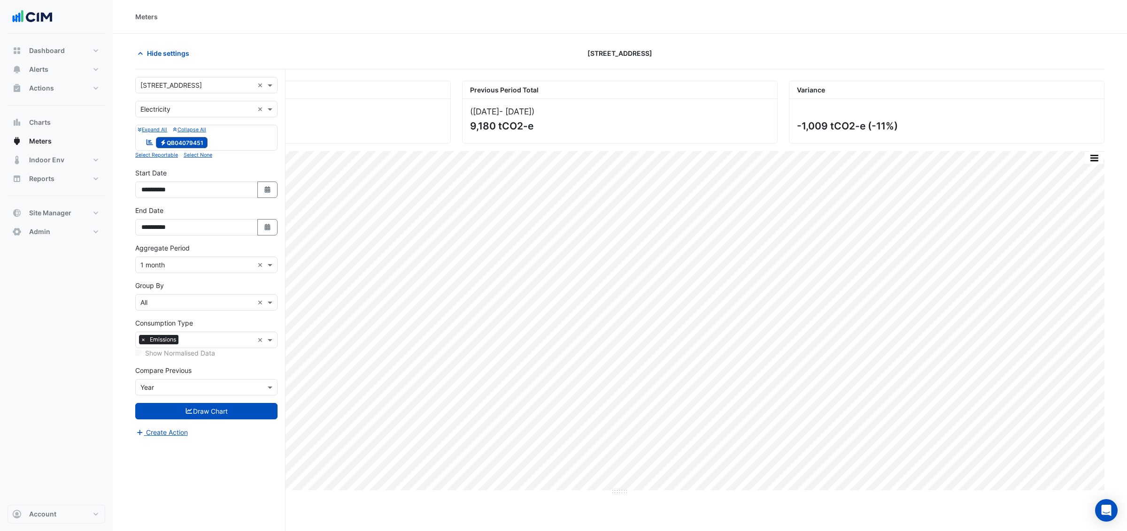
click at [182, 266] on input "text" at bounding box center [196, 266] width 113 height 10
